Goal: Task Accomplishment & Management: Use online tool/utility

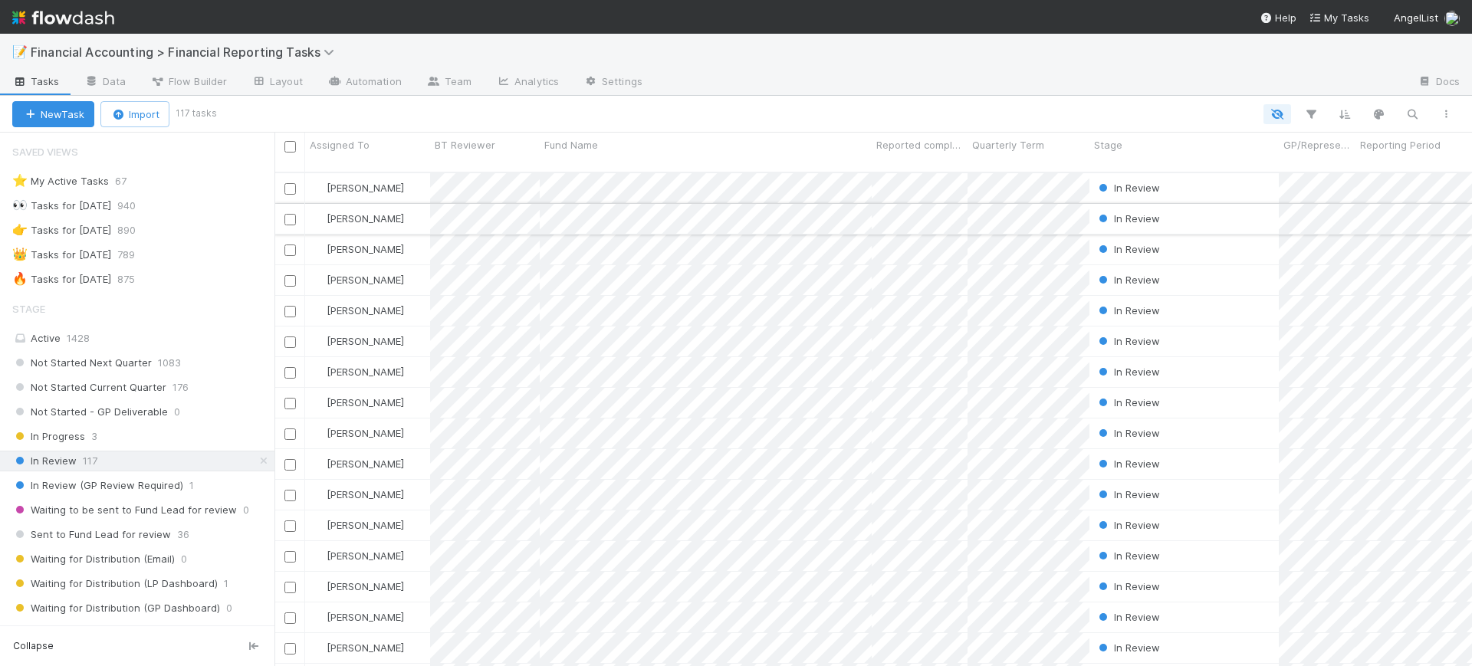
scroll to position [492, 1183]
click at [1307, 107] on icon "button" at bounding box center [1311, 114] width 15 height 14
click at [1171, 156] on button "Add Filter" at bounding box center [1076, 161] width 460 height 22
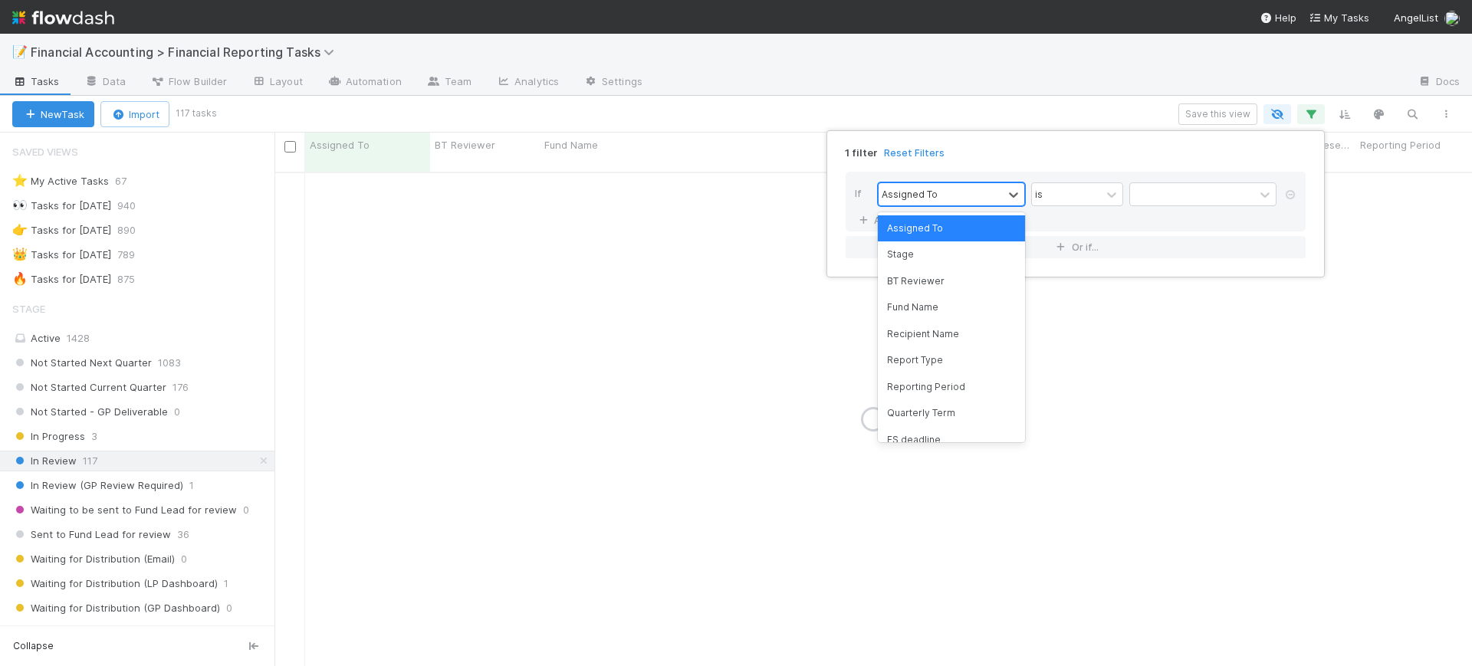
click at [998, 185] on div "Assigned To" at bounding box center [941, 194] width 124 height 22
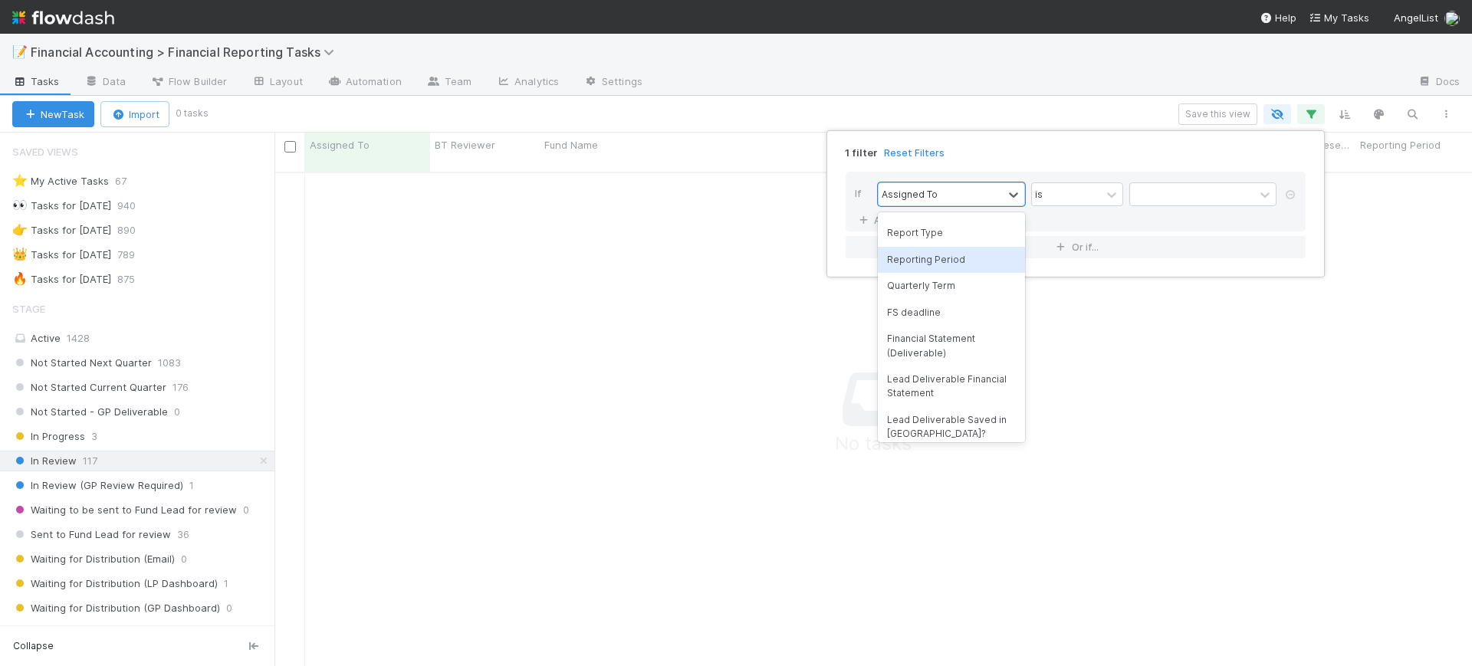
click at [952, 261] on div "Reporting Period" at bounding box center [951, 260] width 147 height 26
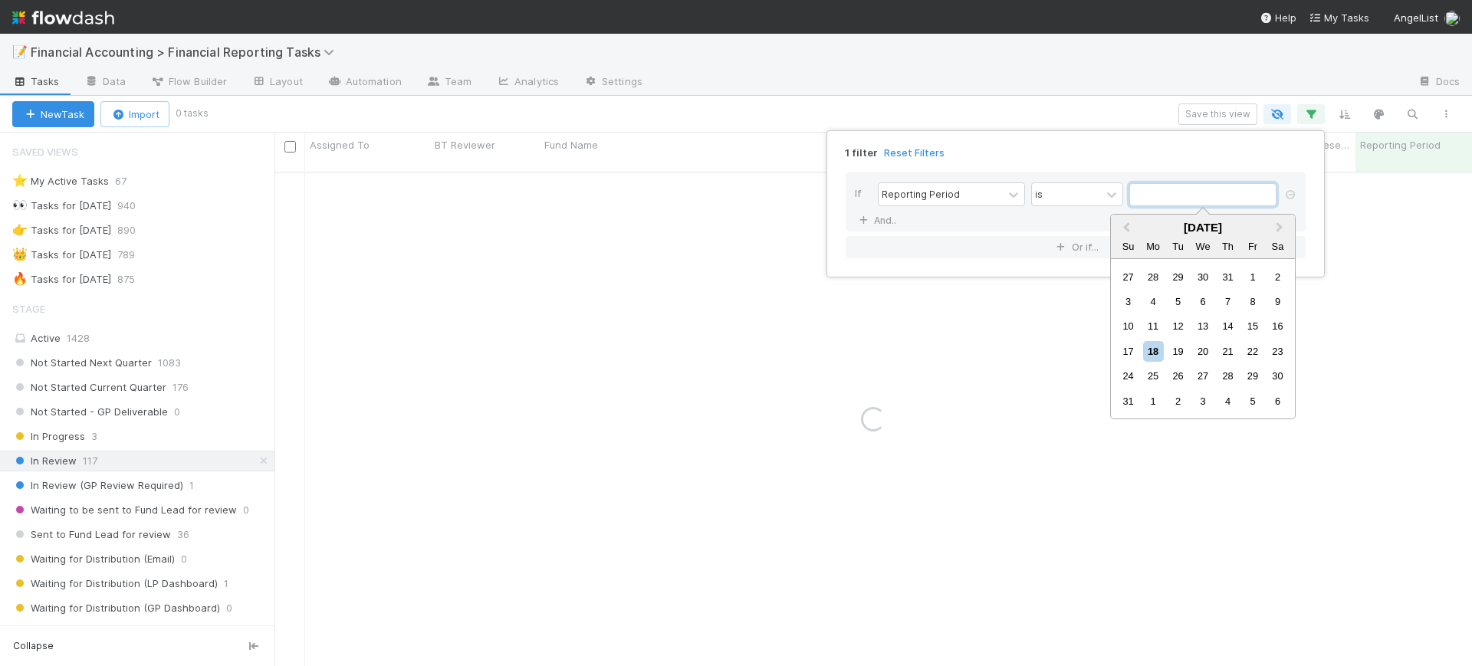
click at [1154, 196] on input "text" at bounding box center [1203, 194] width 147 height 23
click at [1126, 223] on span "Previous Month" at bounding box center [1126, 228] width 0 height 18
click at [1153, 368] on div "30" at bounding box center [1153, 376] width 21 height 21
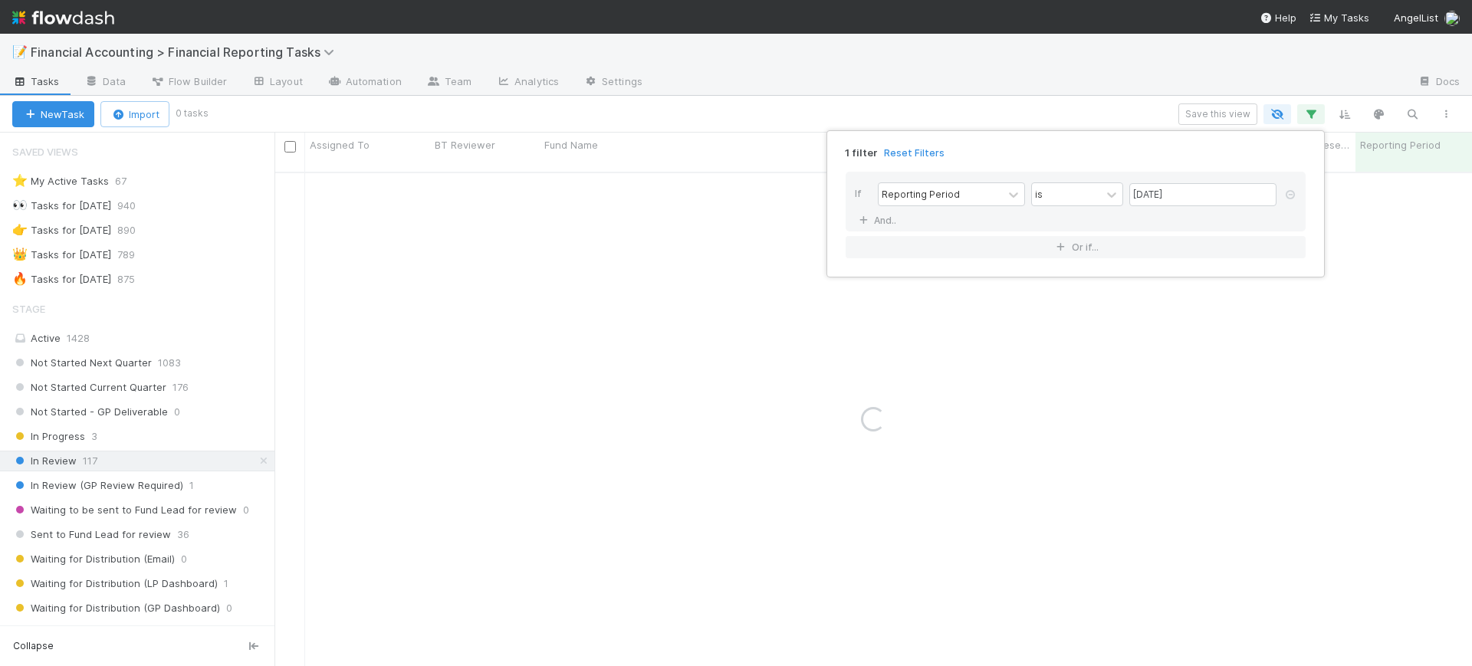
type input "06/30/2025"
click at [659, 223] on div "1 filter Reset Filters If Reporting Period is 06/30/2025 And.. Or if..." at bounding box center [736, 333] width 1472 height 666
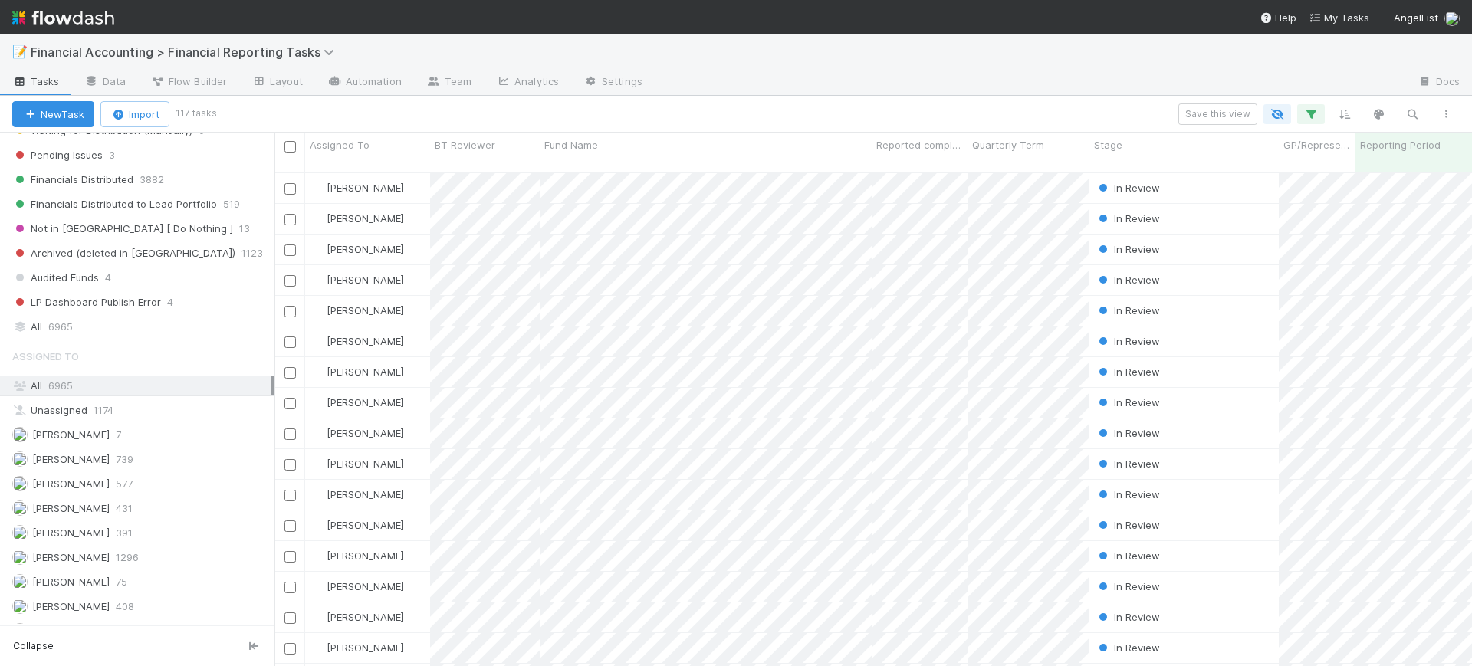
scroll to position [526, 0]
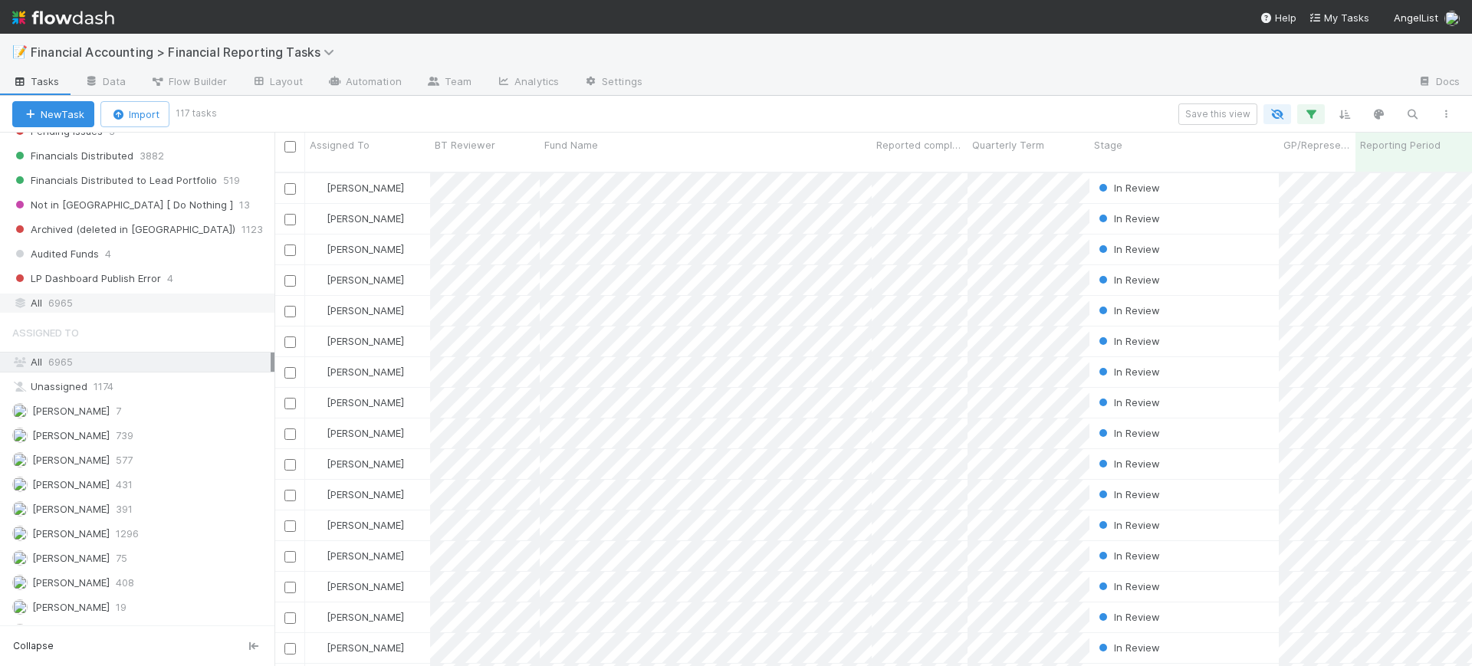
click at [88, 300] on div "All 6965" at bounding box center [141, 303] width 258 height 19
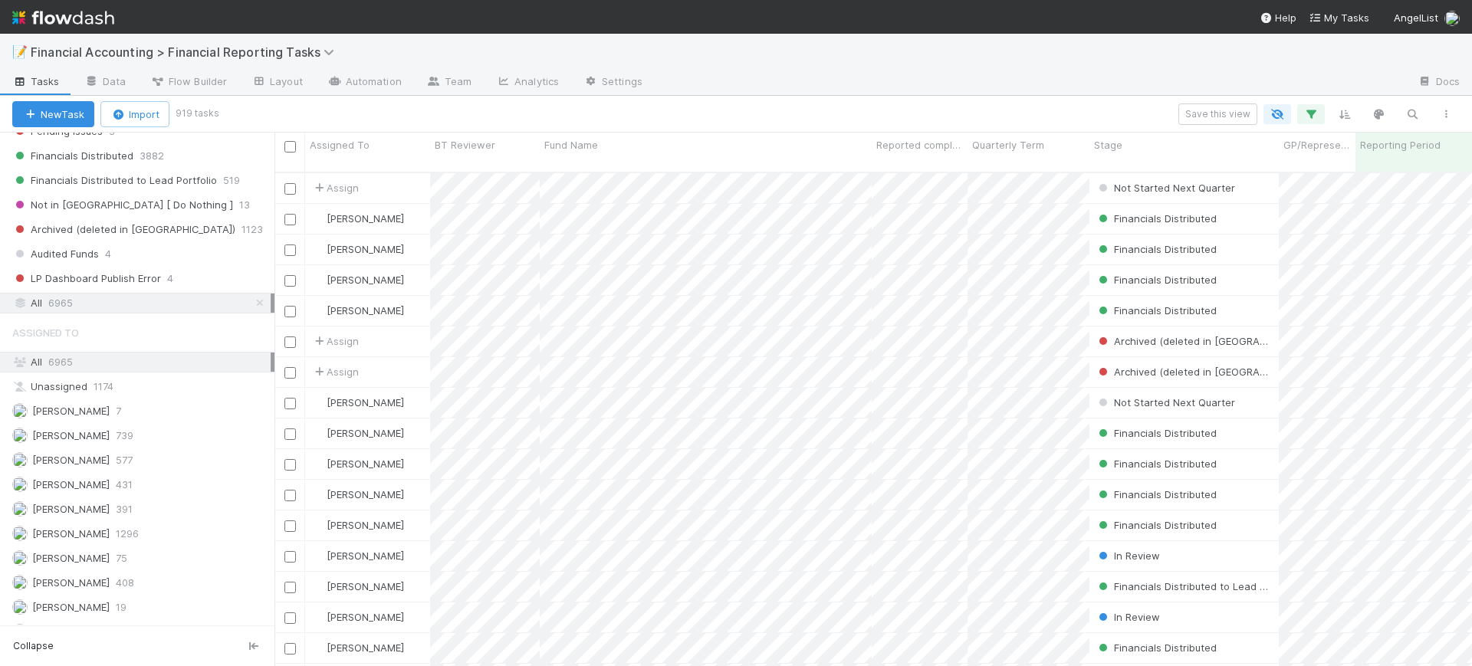
scroll to position [492, 1183]
click at [1446, 107] on button "button" at bounding box center [1446, 114] width 28 height 20
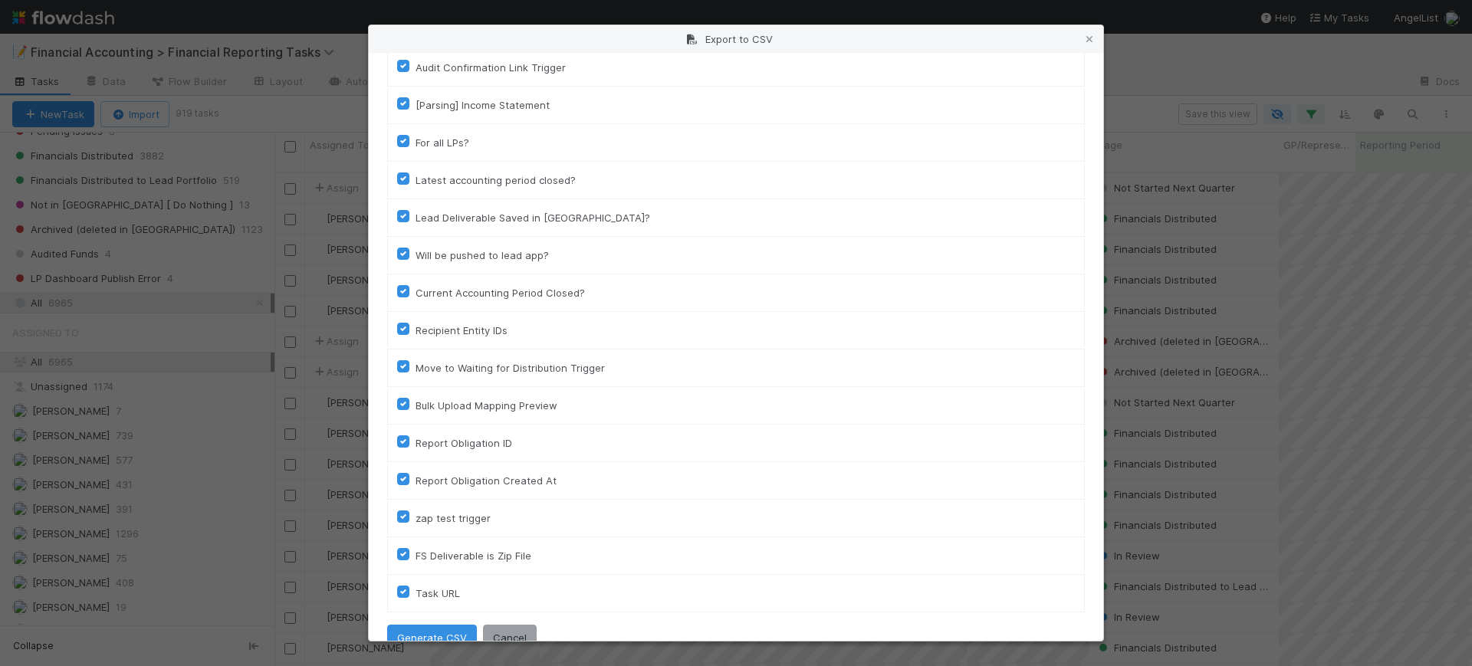
scroll to position [1505, 0]
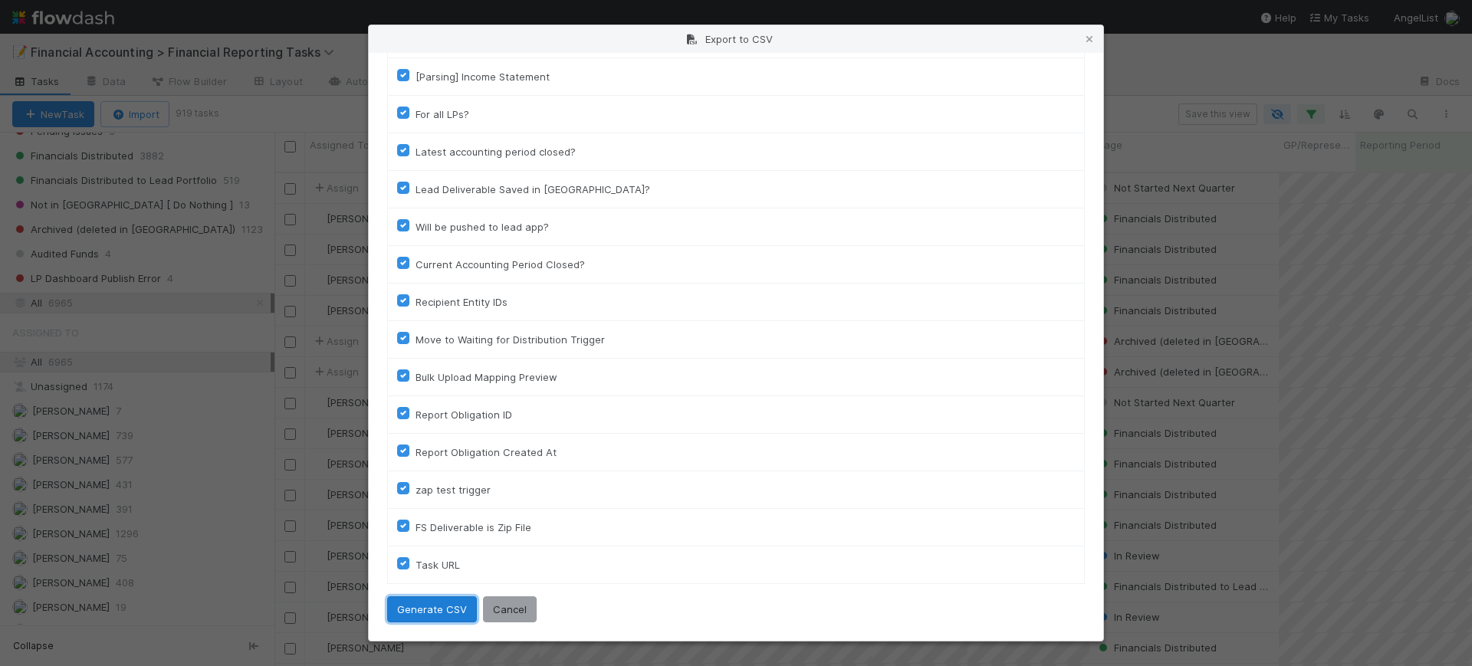
click at [409, 599] on button "Generate CSV" at bounding box center [432, 610] width 90 height 26
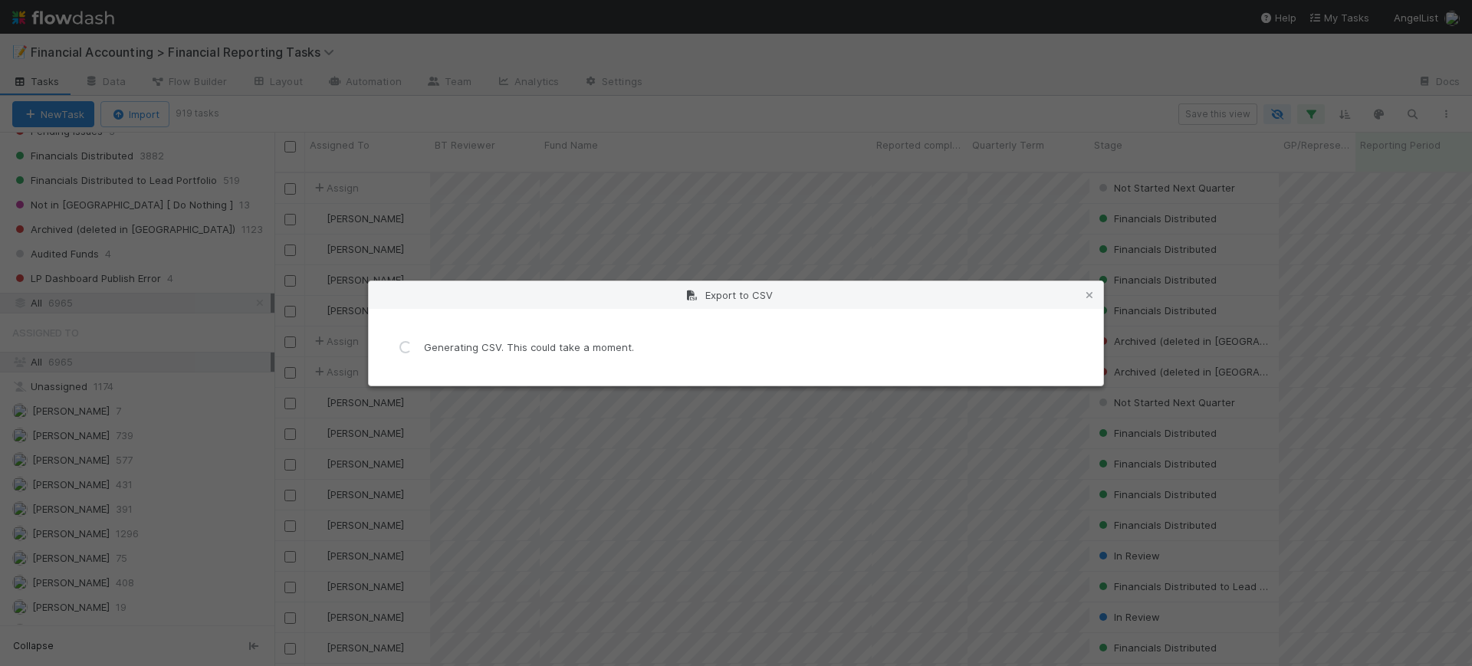
scroll to position [0, 0]
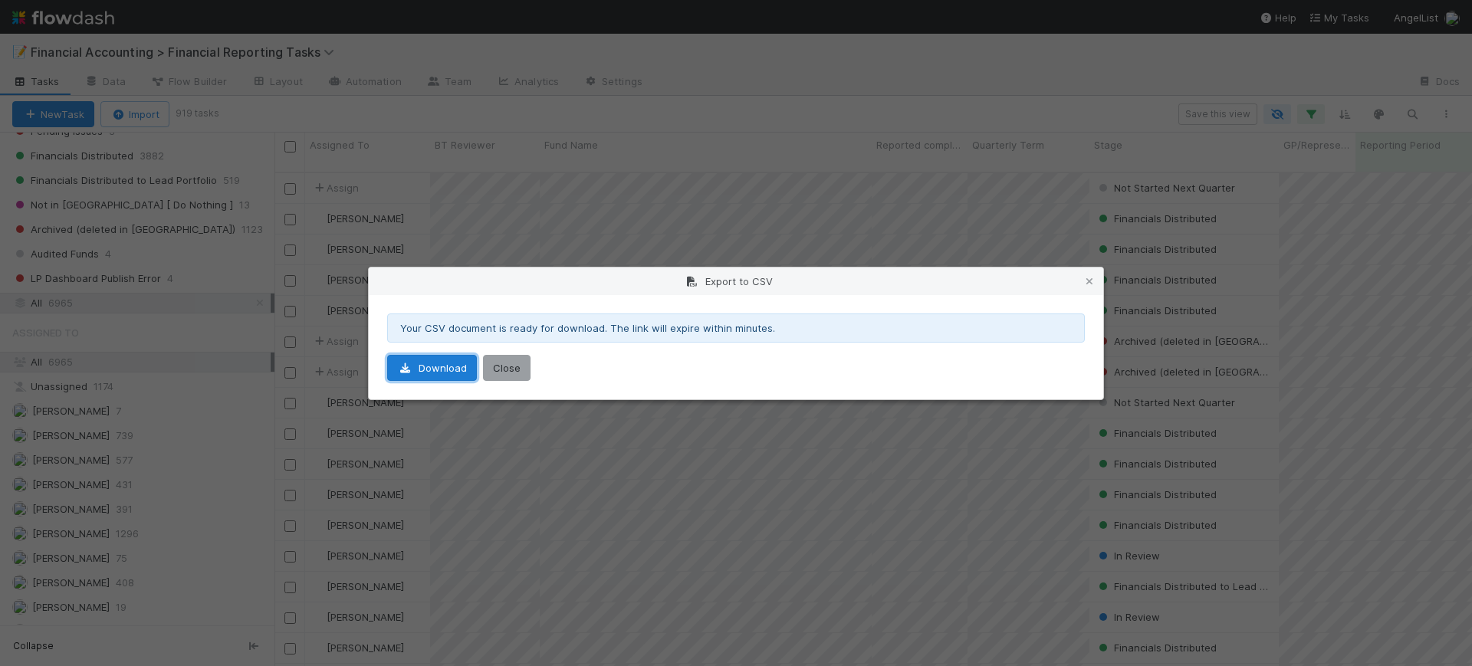
click at [446, 366] on link "Download" at bounding box center [432, 368] width 90 height 26
click at [505, 367] on button "Close" at bounding box center [507, 368] width 48 height 26
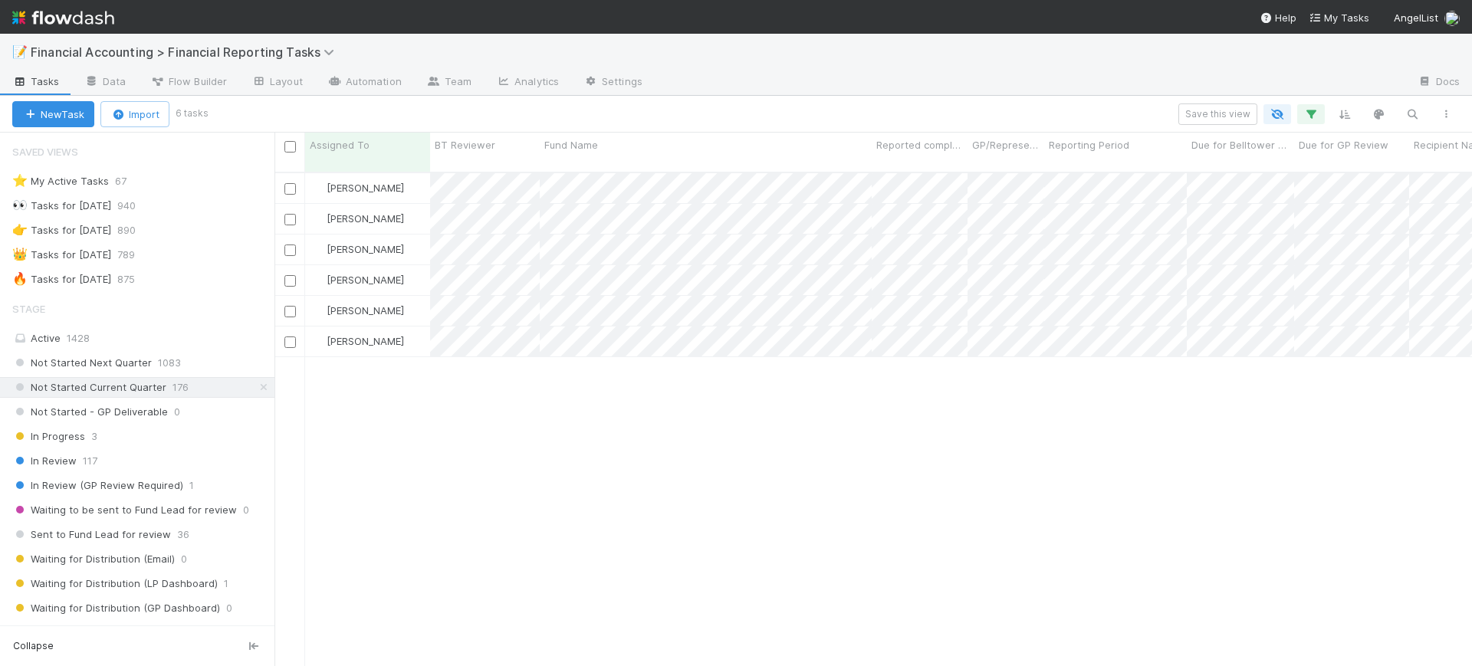
scroll to position [492, 1183]
click at [324, 46] on span "Financial Accounting > Financial Reporting Tasks" at bounding box center [186, 51] width 311 height 15
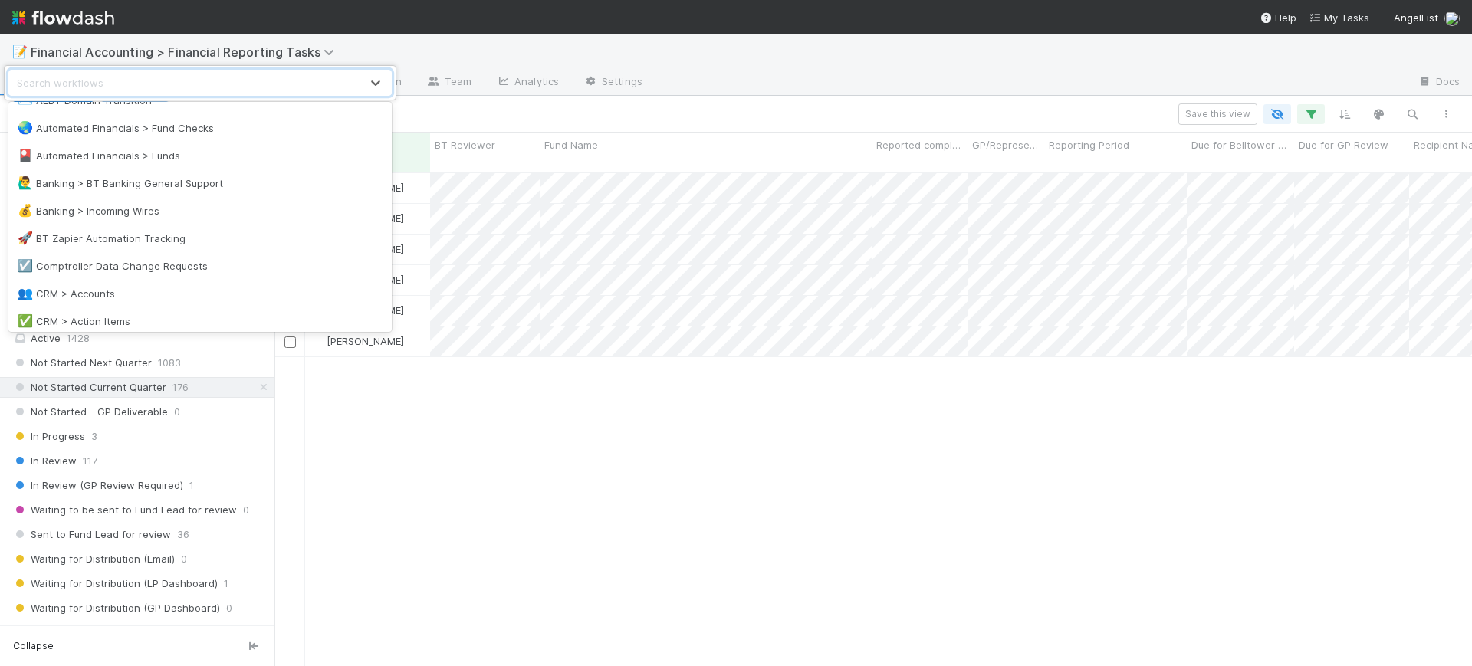
scroll to position [0, 0]
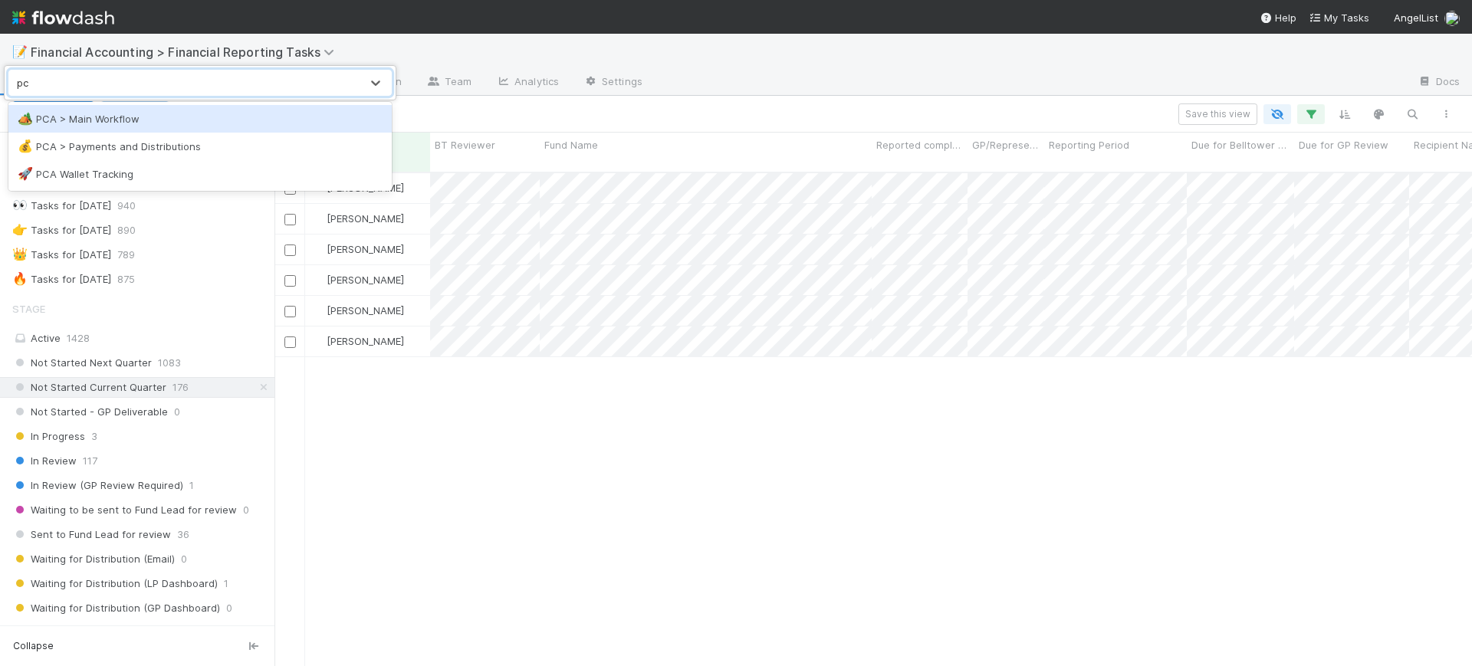
type input "pca"
click at [108, 117] on div "🏕️ PCA > Main Workflow" at bounding box center [200, 118] width 365 height 15
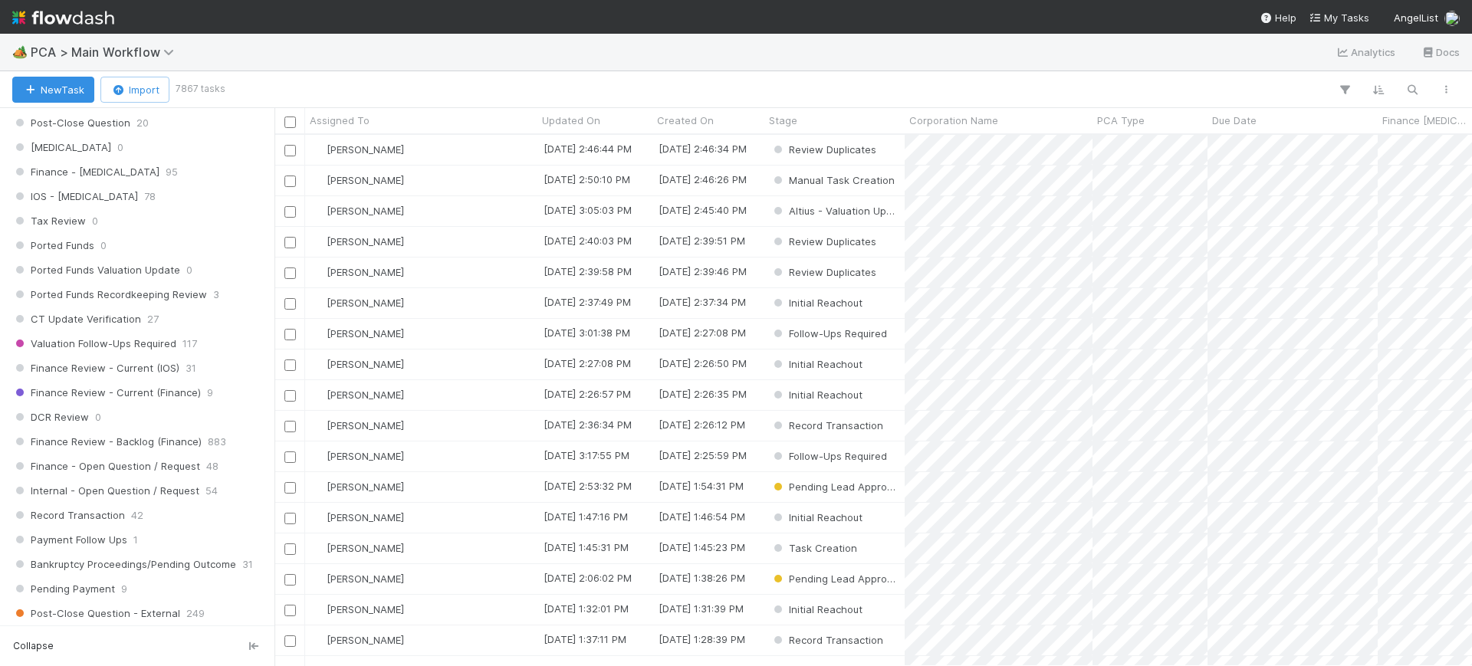
scroll to position [1018, 0]
